Goal: Contribute content: Add original content to the website for others to see

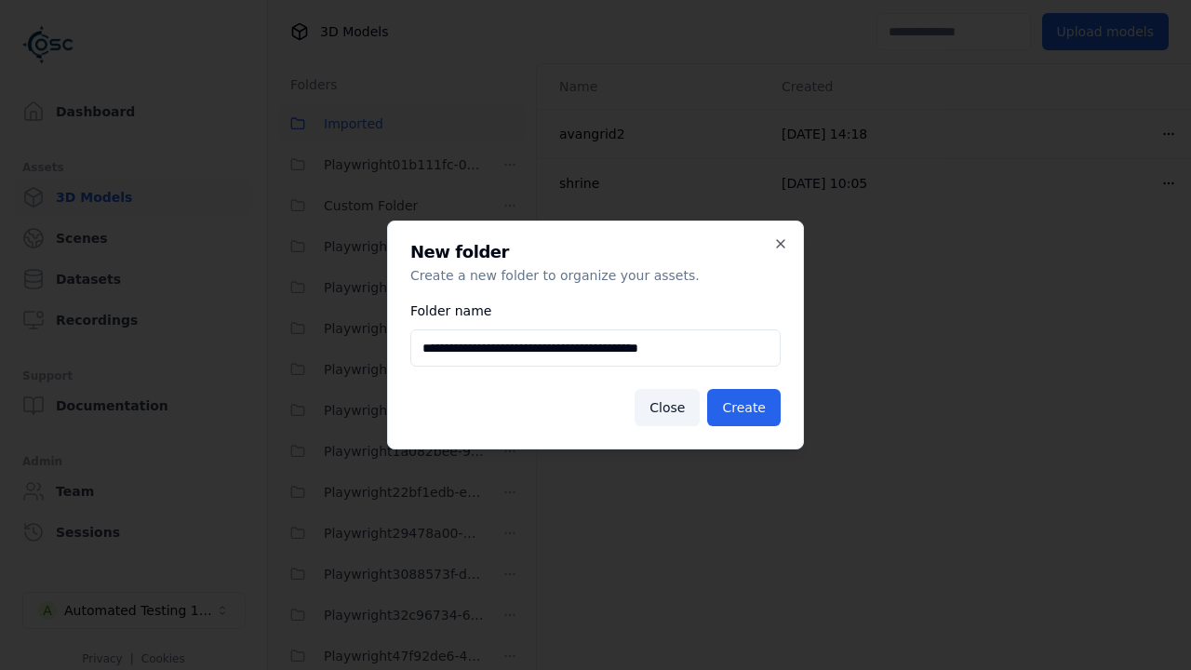
scroll to position [738, 0]
type input "**********"
click at [746, 407] on button "Create" at bounding box center [743, 407] width 73 height 37
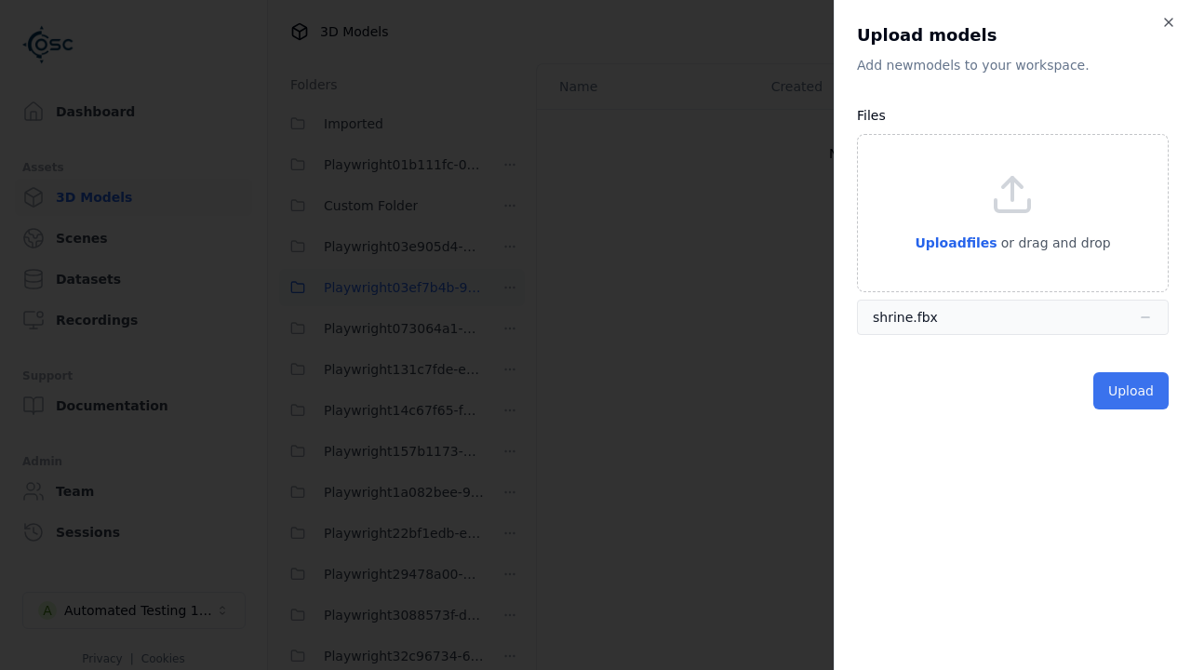
click at [1132, 391] on button "Upload" at bounding box center [1130, 390] width 75 height 37
